Goal: Information Seeking & Learning: Learn about a topic

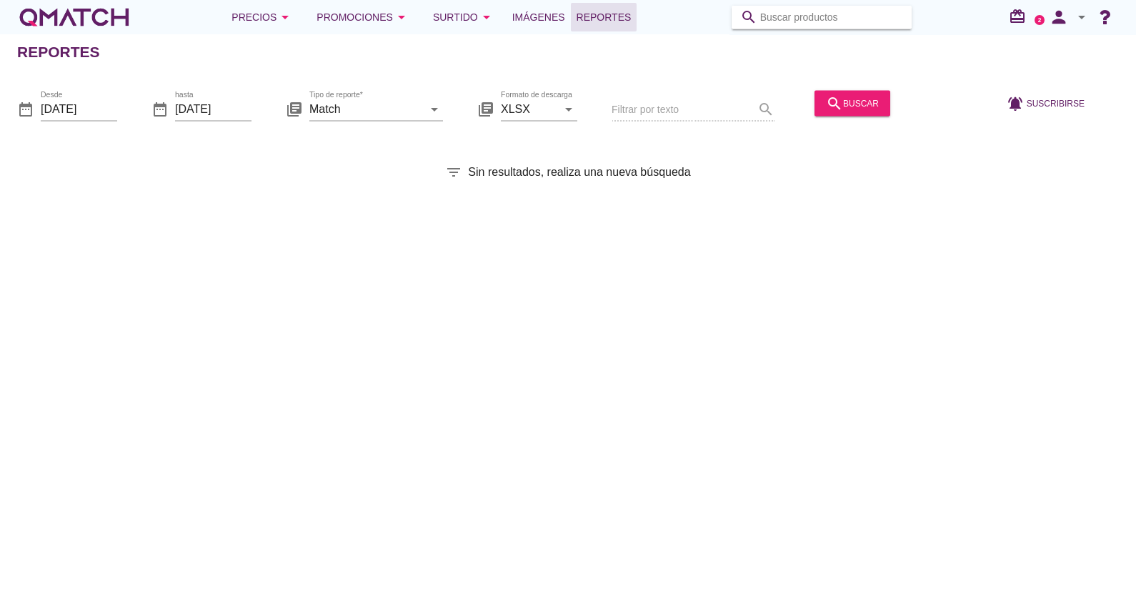
click at [809, 19] on input "Buscar productos" at bounding box center [831, 17] width 143 height 23
type input "mentos"
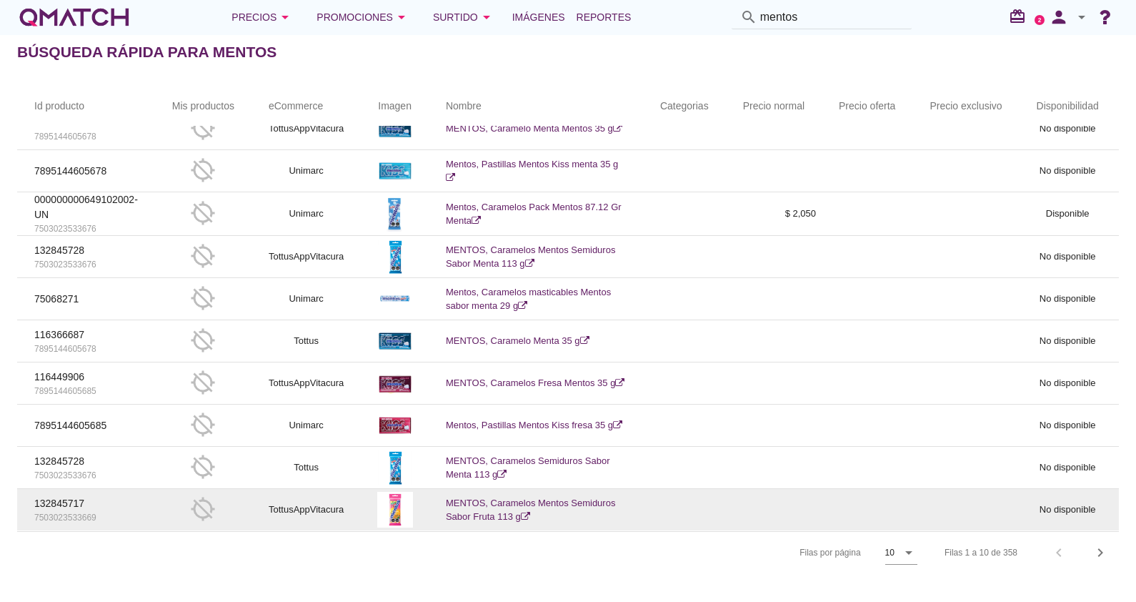
scroll to position [1, 0]
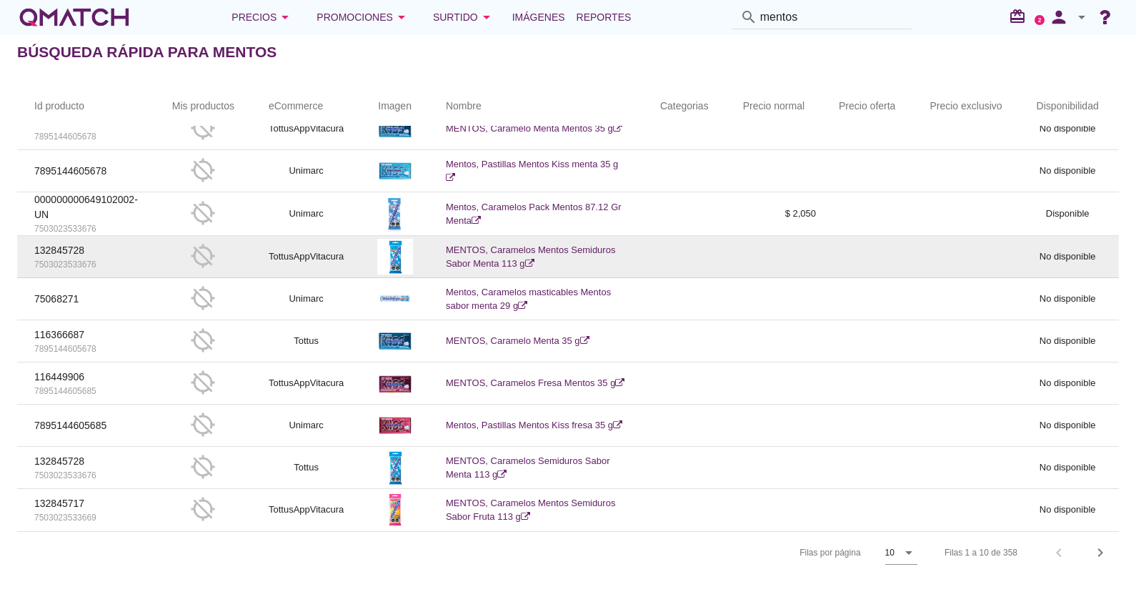
click at [502, 248] on link "MENTOS, Caramelos Mentos Semiduros Sabor Menta 113 g" at bounding box center [530, 256] width 169 height 25
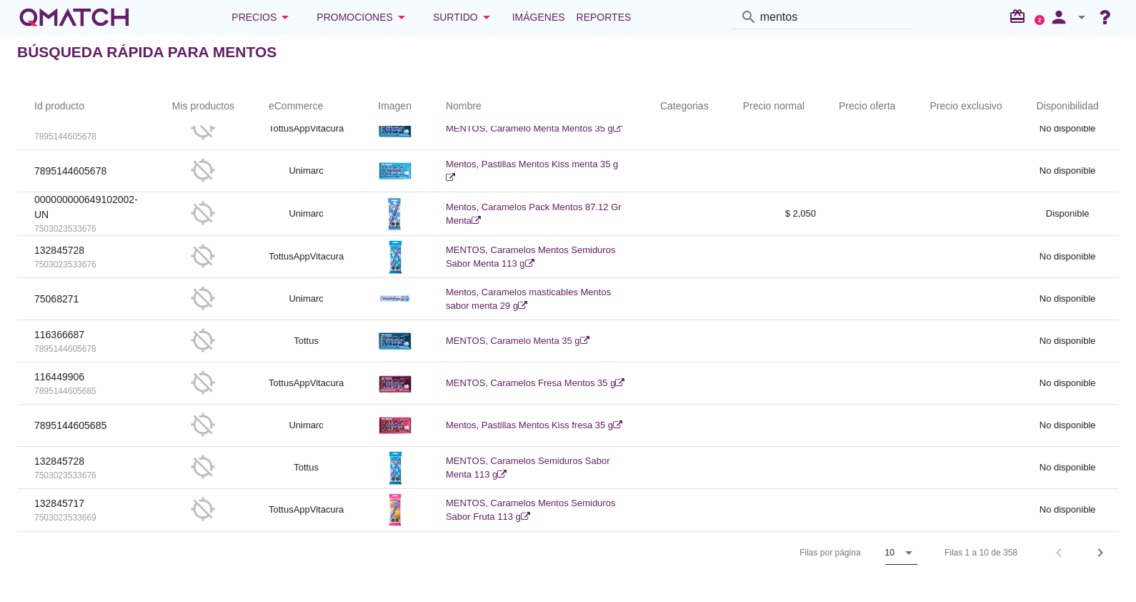
click at [911, 548] on icon "arrow_drop_down" at bounding box center [908, 552] width 17 height 17
click at [903, 577] on div "20" at bounding box center [901, 575] width 31 height 17
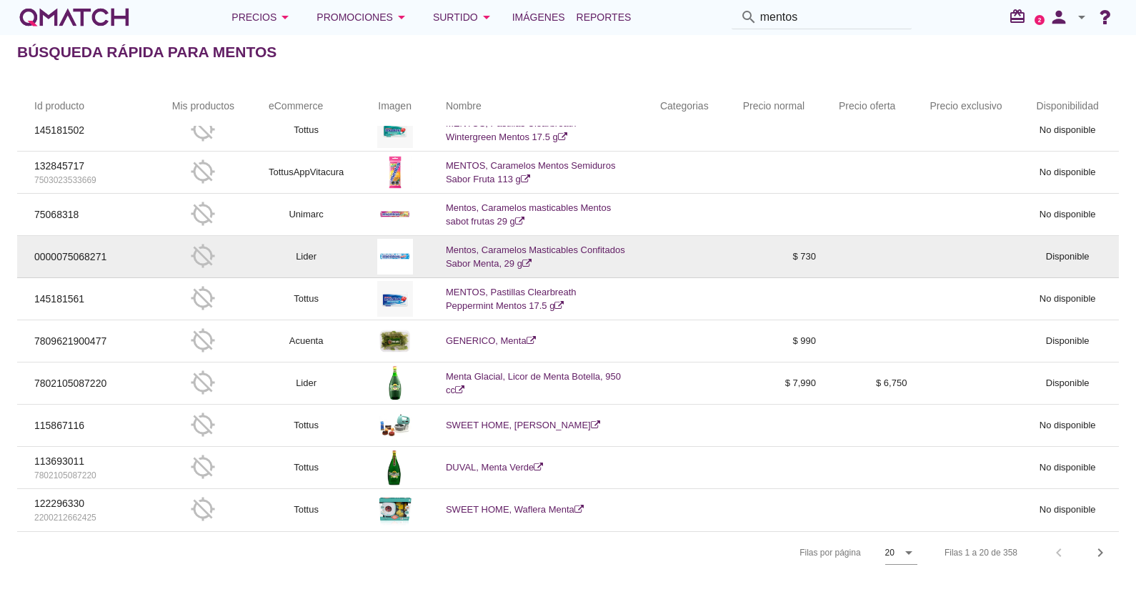
click at [510, 256] on td "Mentos, Caramelos Masticables Confitados Sabor Menta, 29 g" at bounding box center [536, 257] width 214 height 42
click at [499, 244] on link "Mentos, Caramelos Masticables Confitados Sabor Menta, 29 g" at bounding box center [535, 256] width 179 height 25
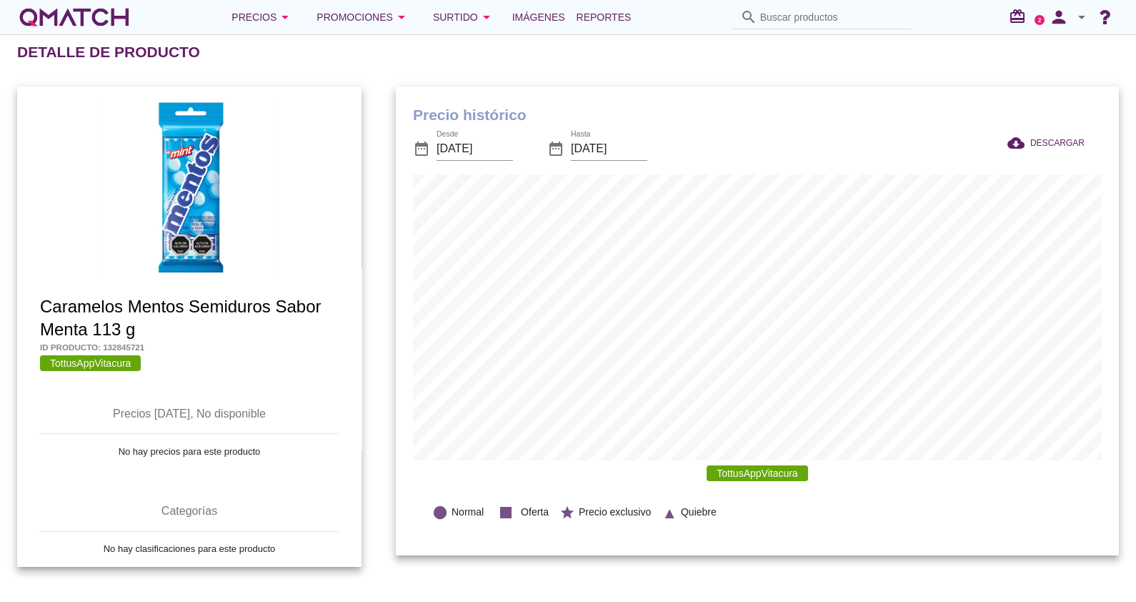
scroll to position [468, 723]
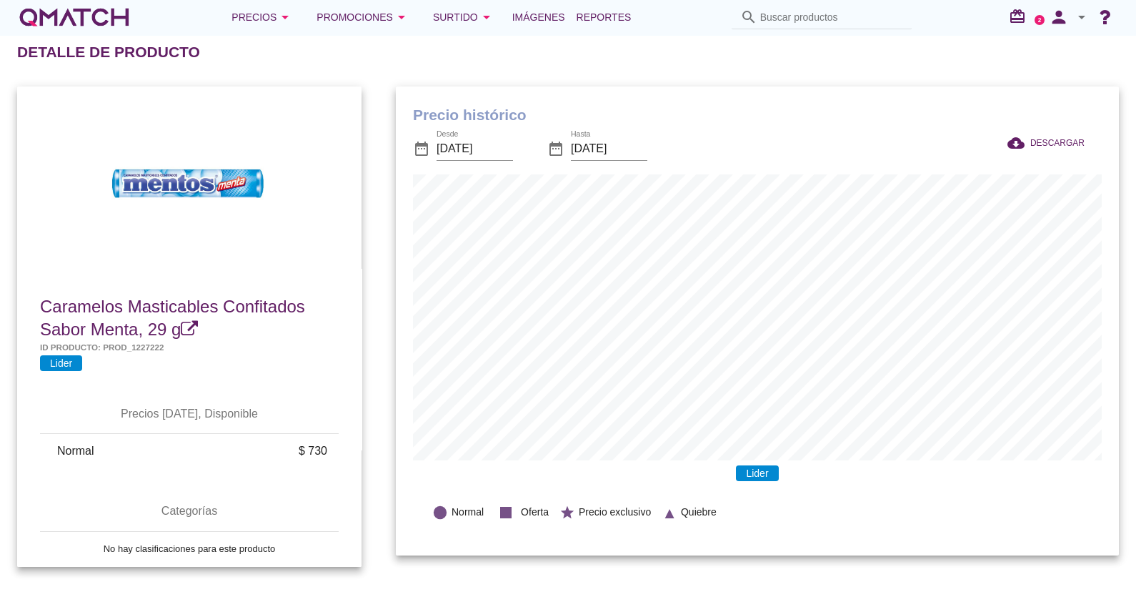
scroll to position [468, 723]
